Goal: Transaction & Acquisition: Purchase product/service

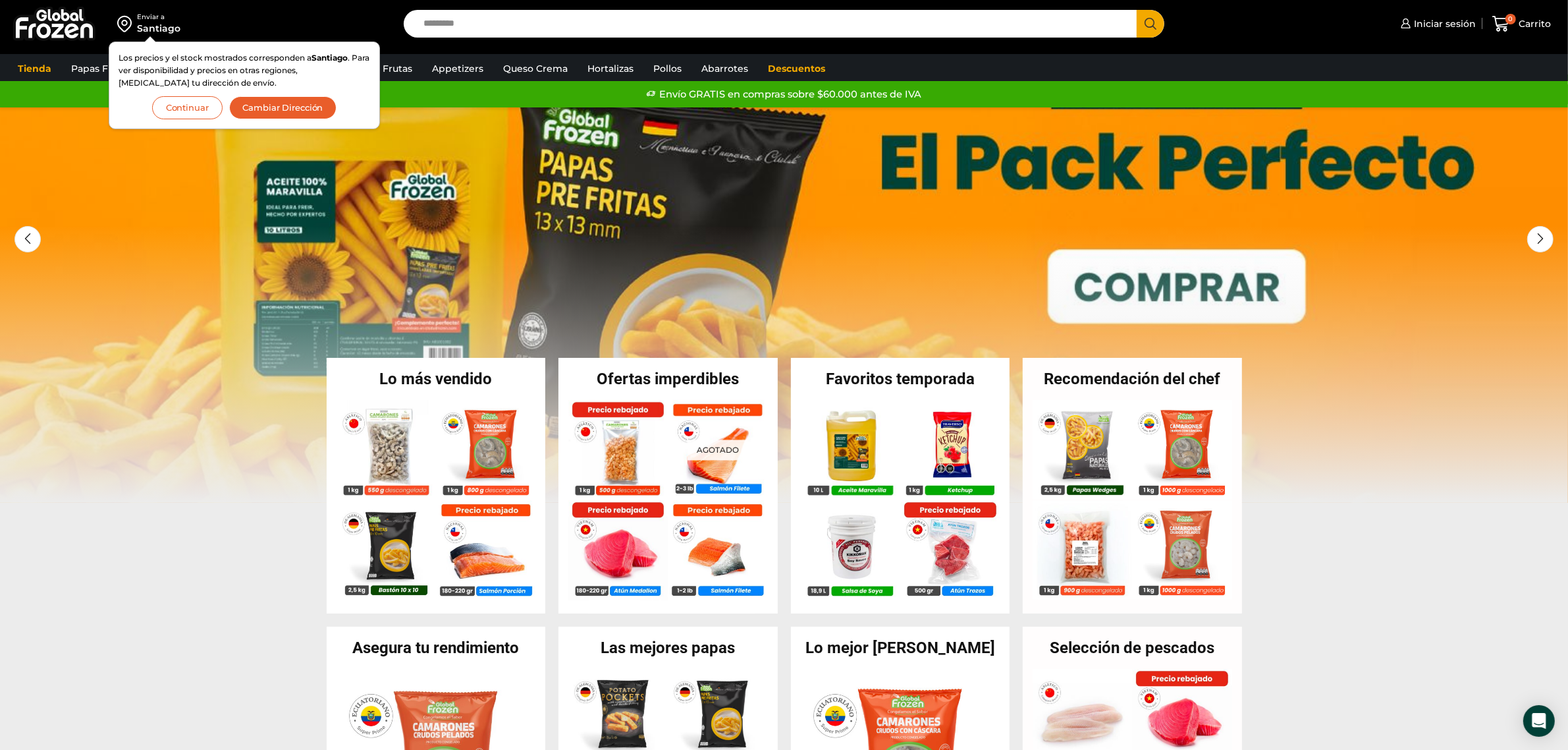
click at [465, 27] on input "Search input" at bounding box center [774, 23] width 714 height 28
click at [194, 90] on div "Los precios y el stock mostrados corresponden a [GEOGRAPHIC_DATA] . Para ver di…" at bounding box center [244, 85] width 252 height 68
click at [167, 117] on button "Continuar" at bounding box center [187, 108] width 70 height 23
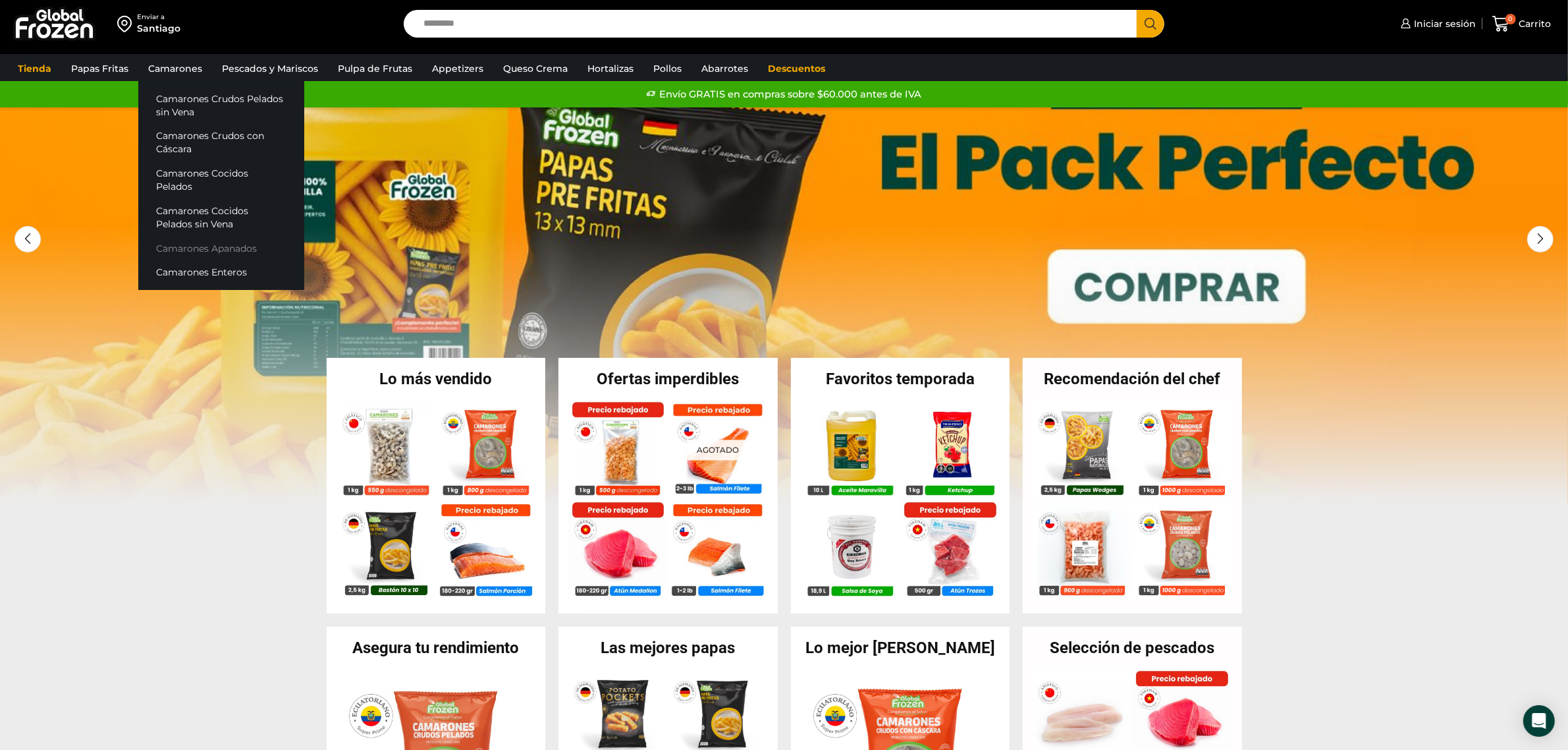
click at [217, 236] on link "Camarones Apanados" at bounding box center [221, 247] width 166 height 24
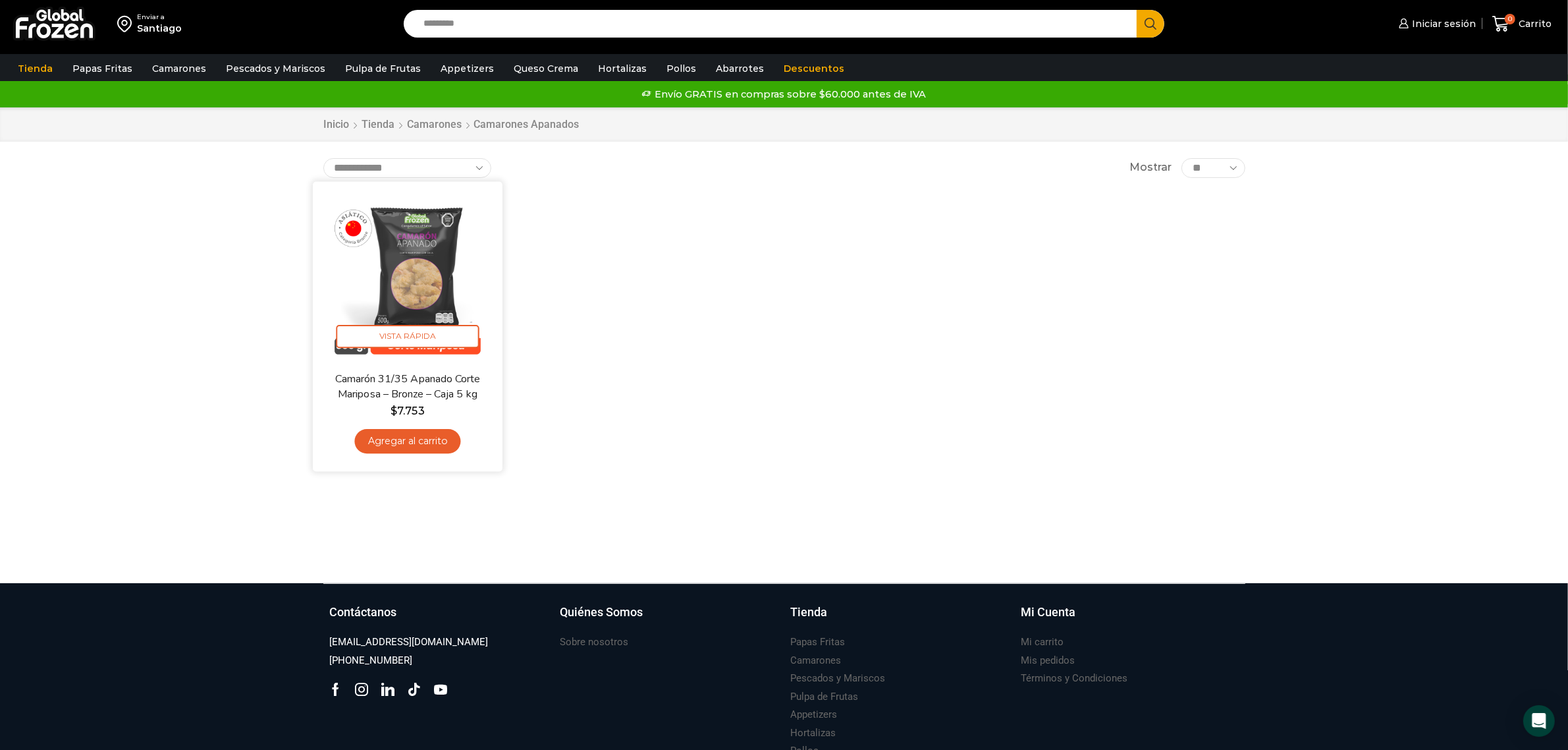
click at [422, 256] on img at bounding box center [407, 276] width 170 height 170
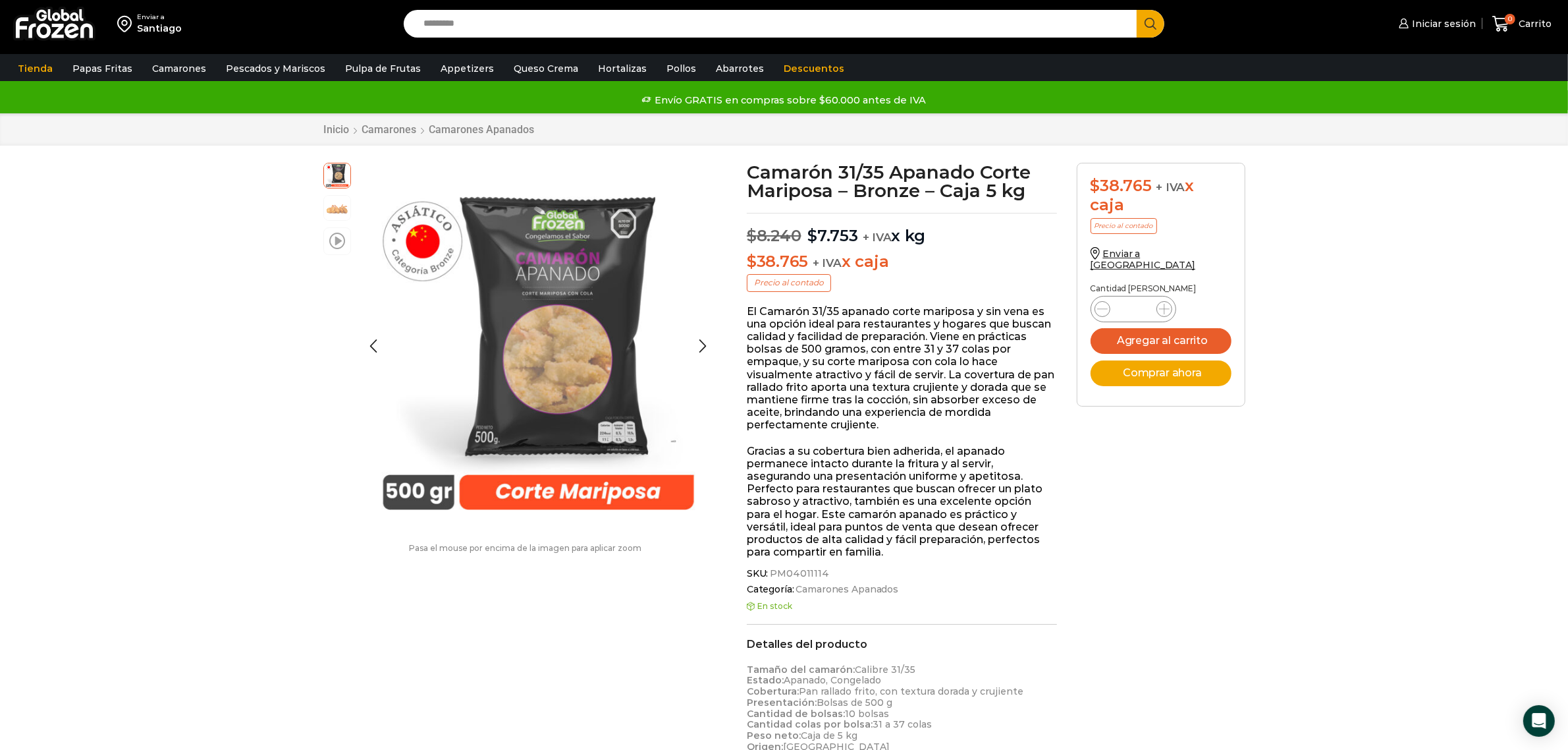
click at [338, 241] on span at bounding box center [337, 240] width 15 height 17
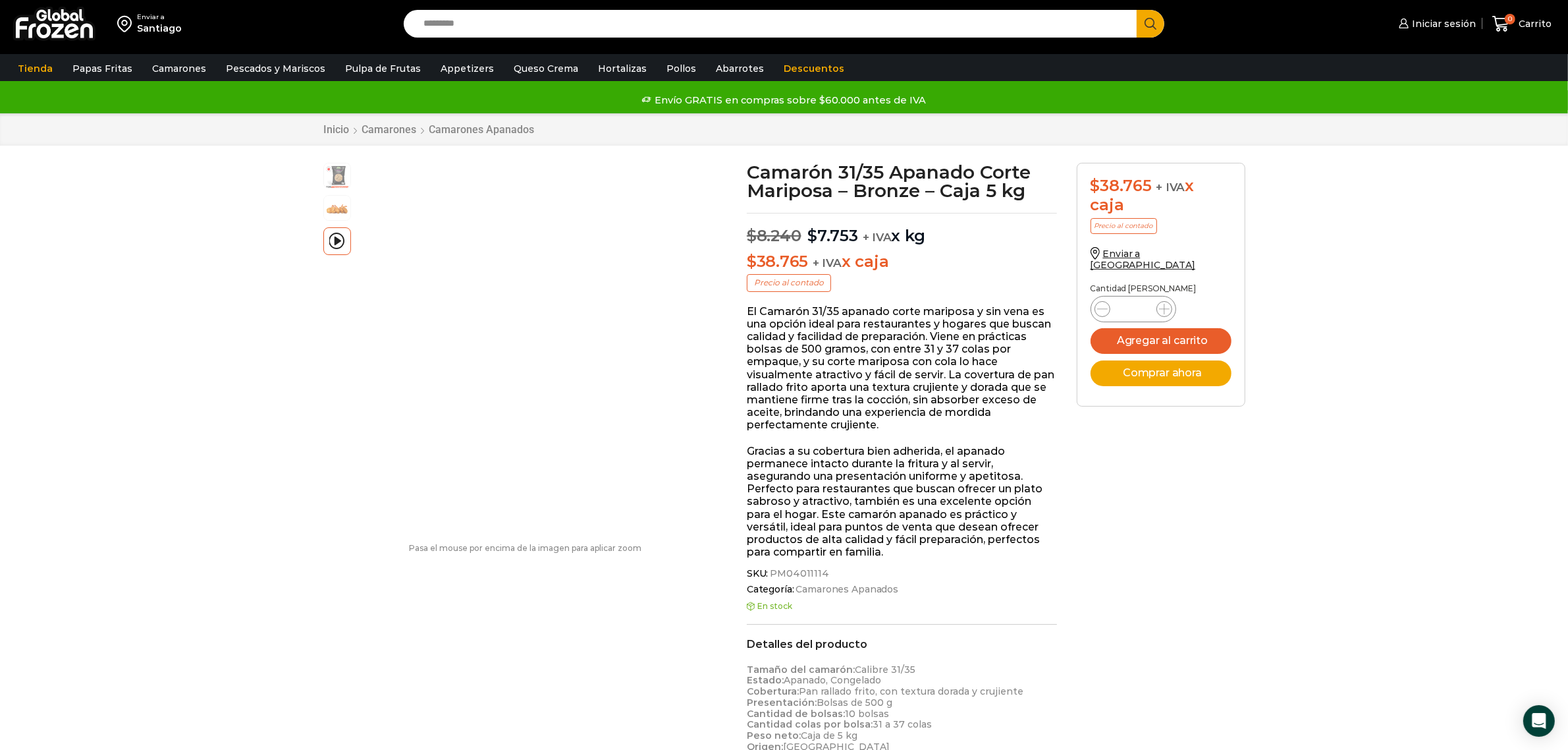
click at [333, 203] on img at bounding box center [337, 207] width 26 height 26
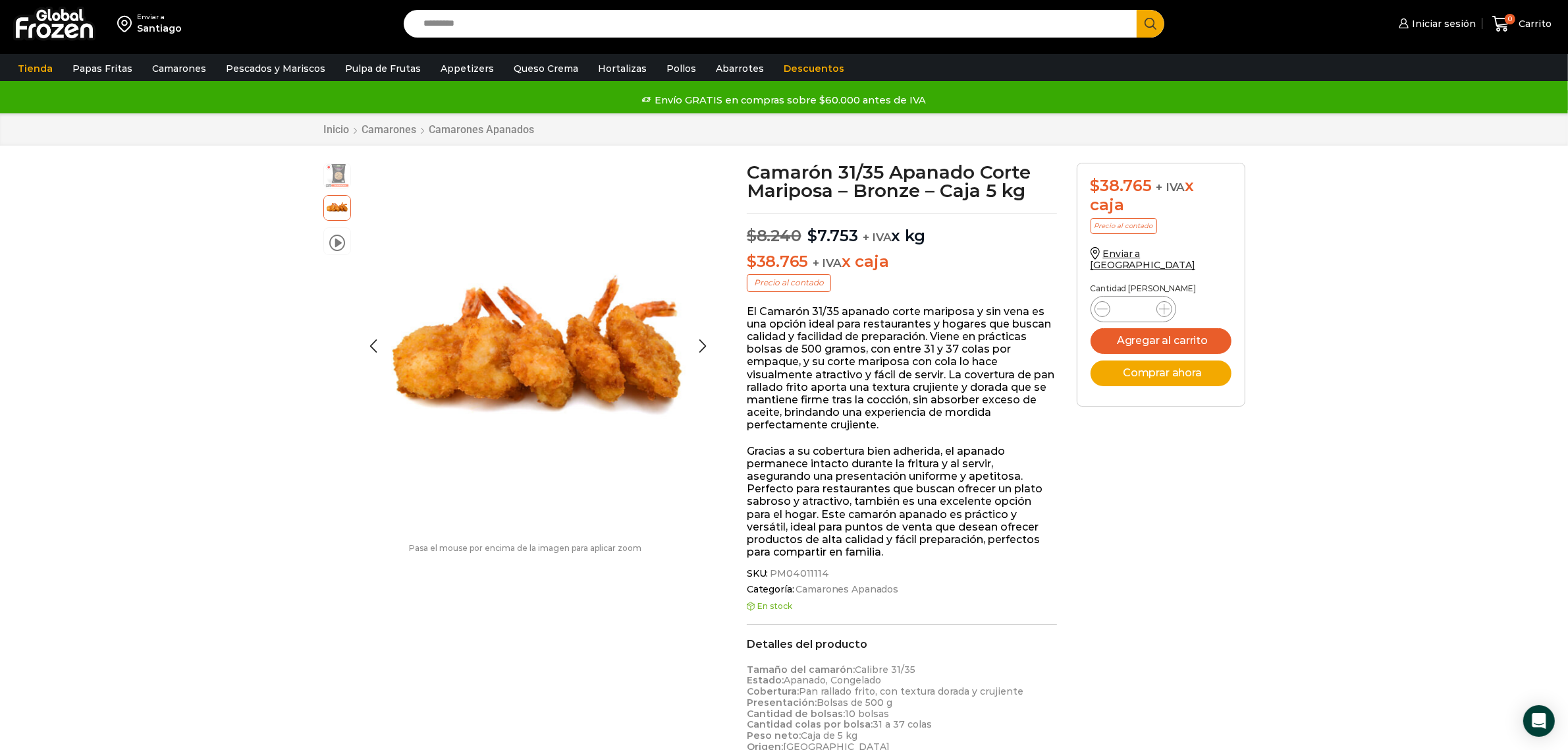
click at [340, 180] on img at bounding box center [337, 174] width 26 height 26
